Goal: Task Accomplishment & Management: Manage account settings

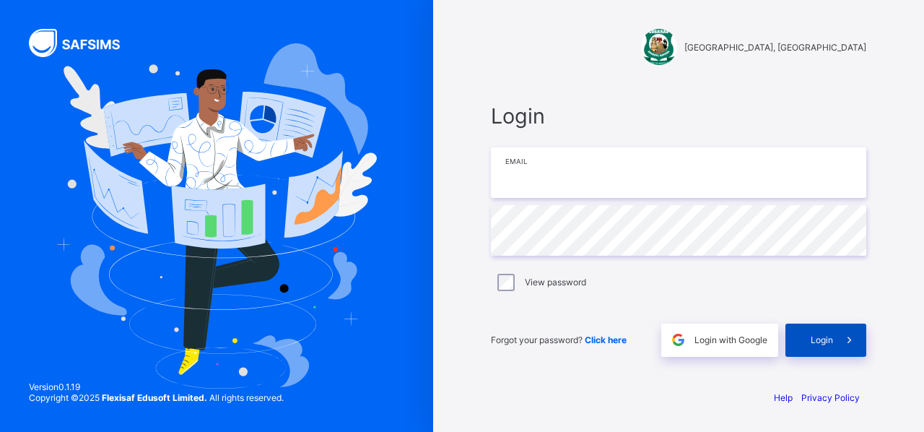
type input "**********"
click at [834, 343] on span at bounding box center [849, 339] width 33 height 33
